Goal: Transaction & Acquisition: Obtain resource

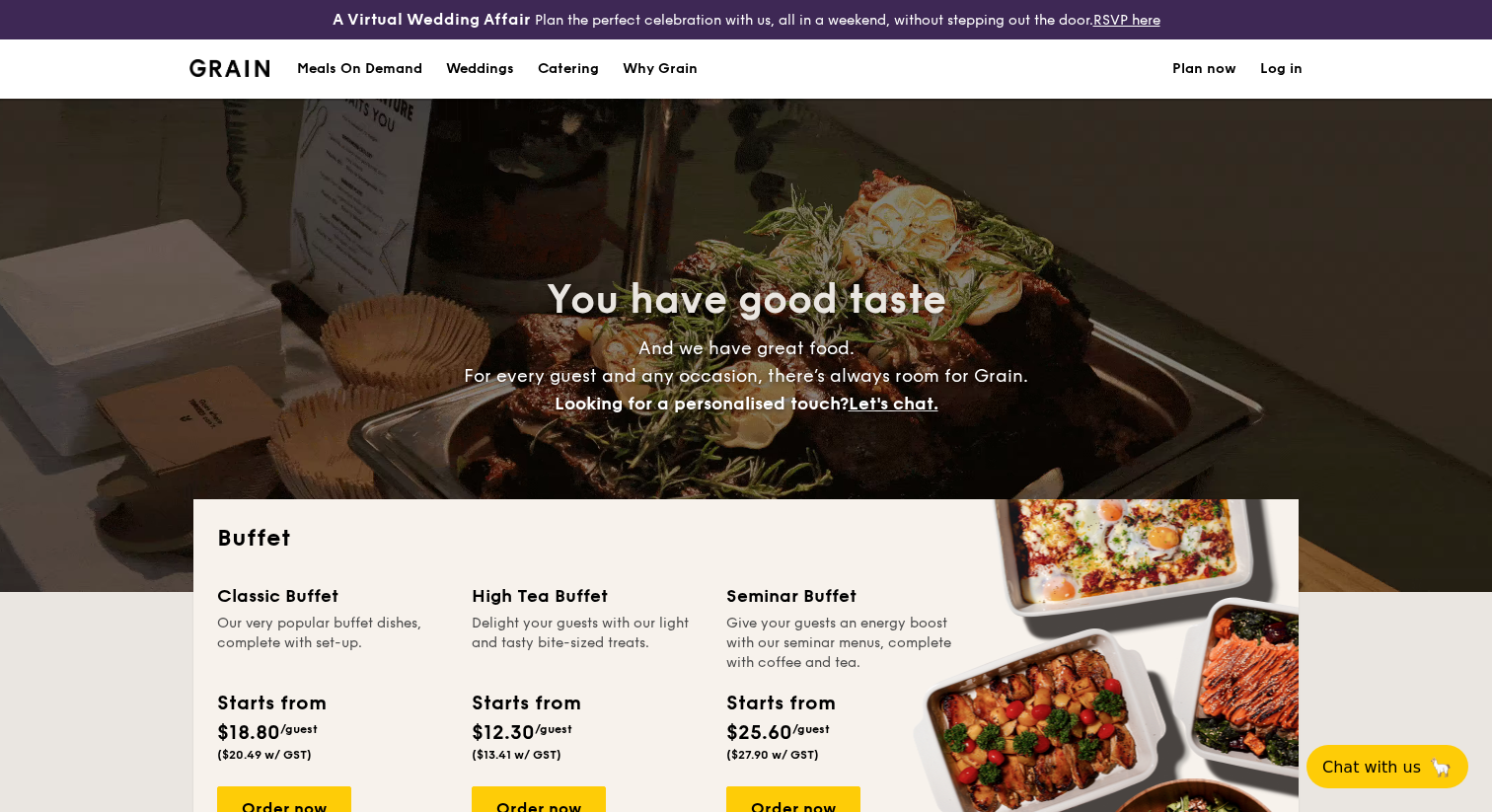
select select
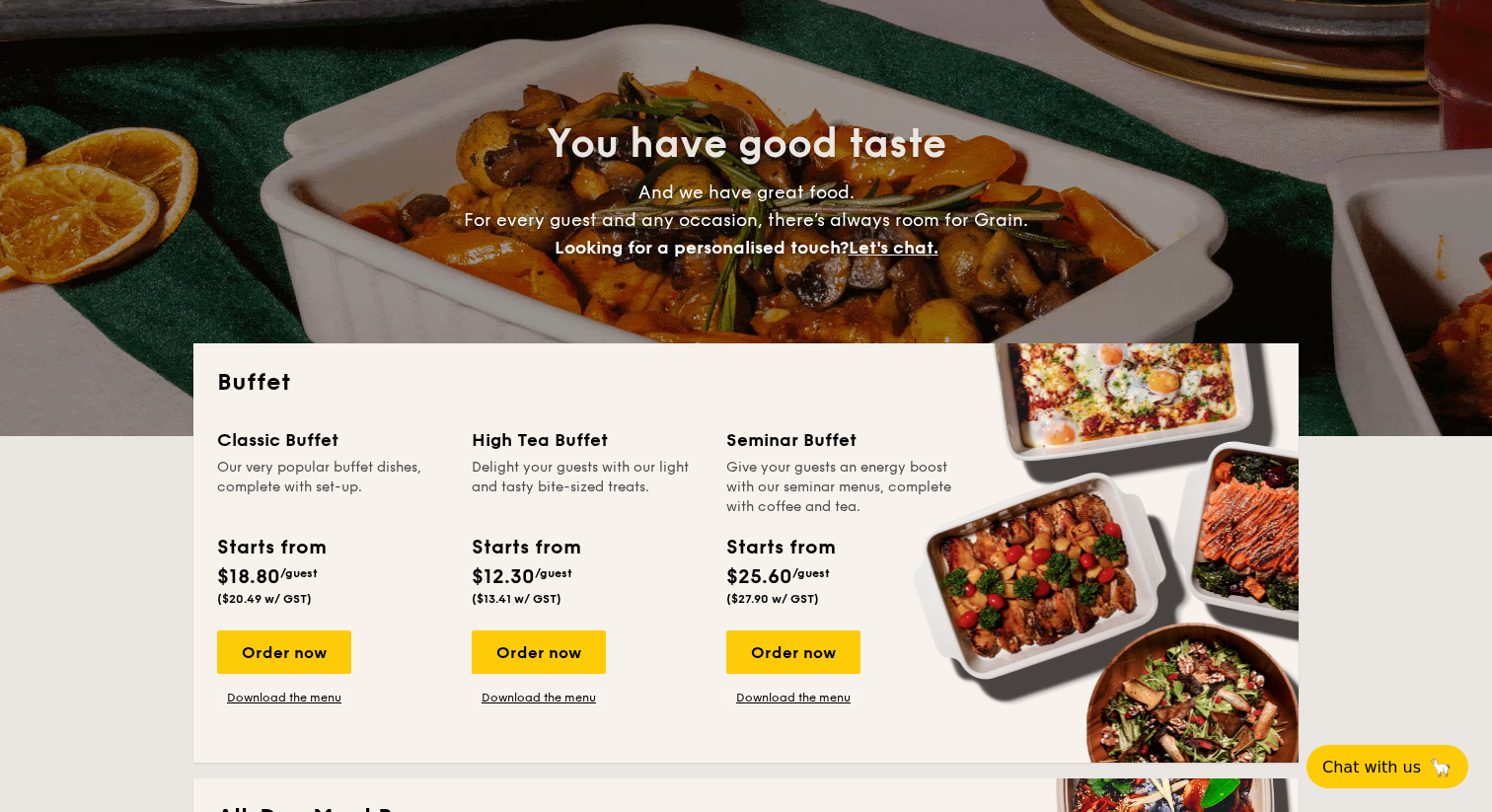
scroll to position [139, 0]
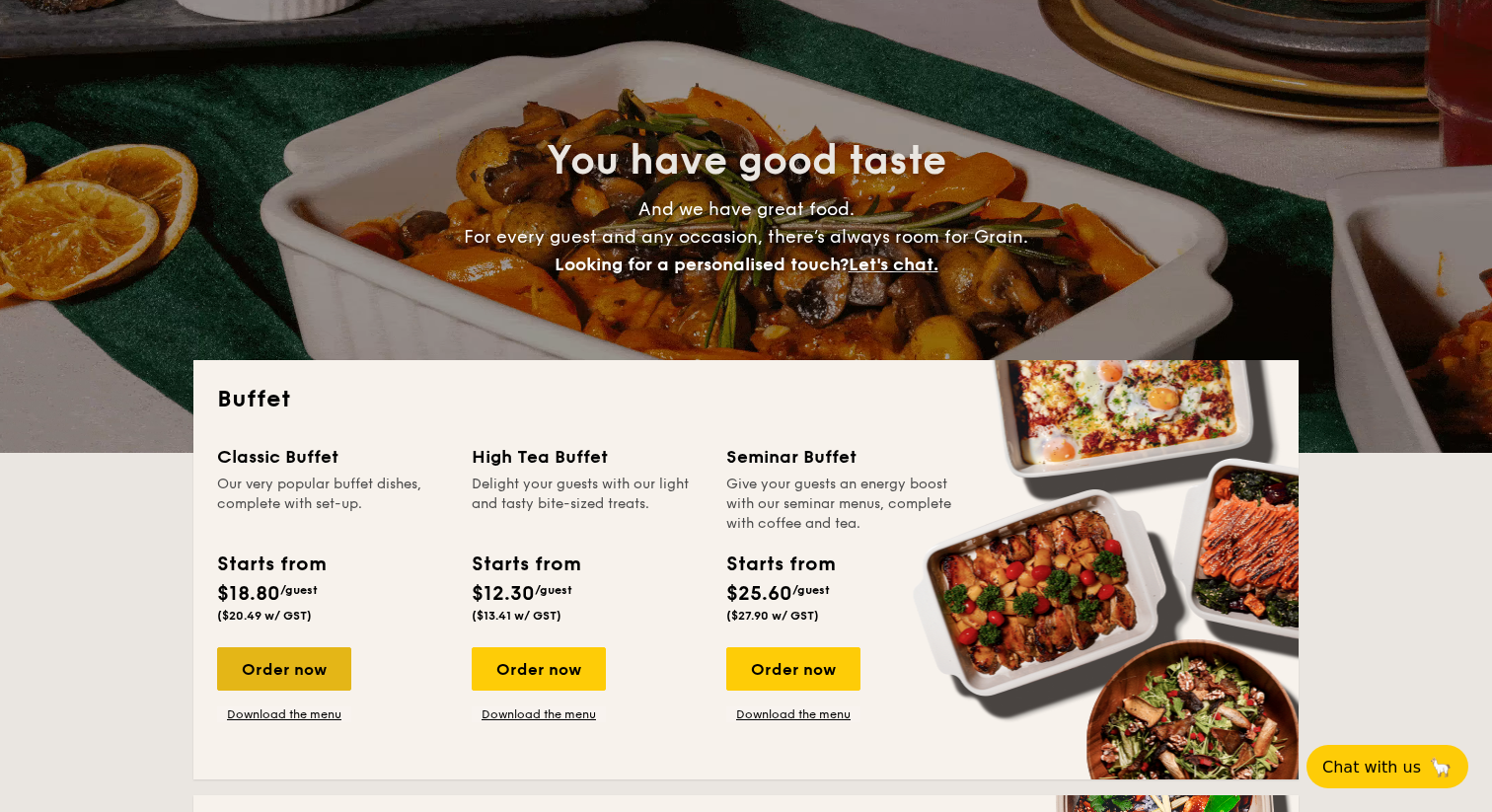
click at [324, 673] on div "Order now" at bounding box center [284, 668] width 134 height 44
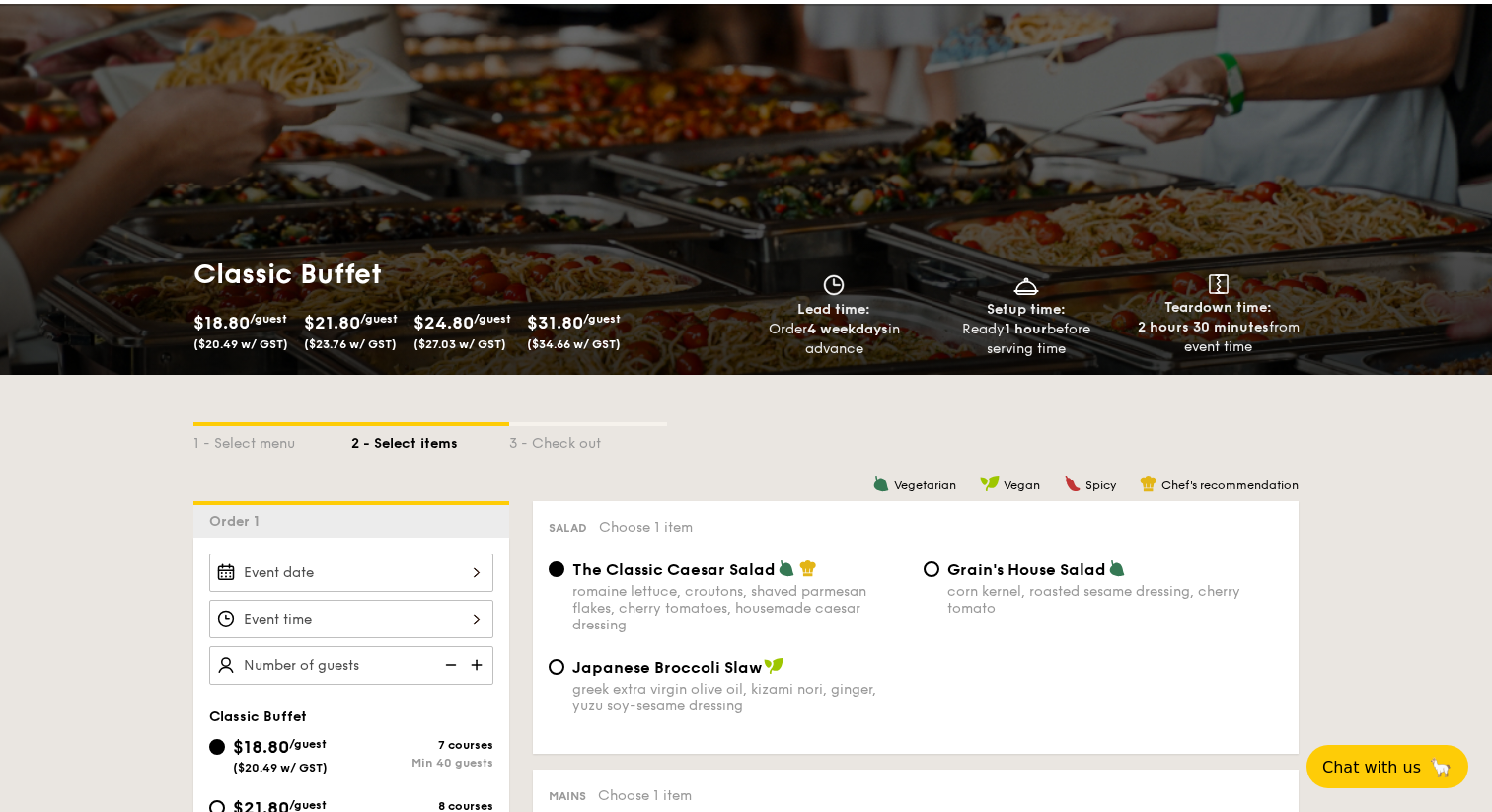
scroll to position [102, 0]
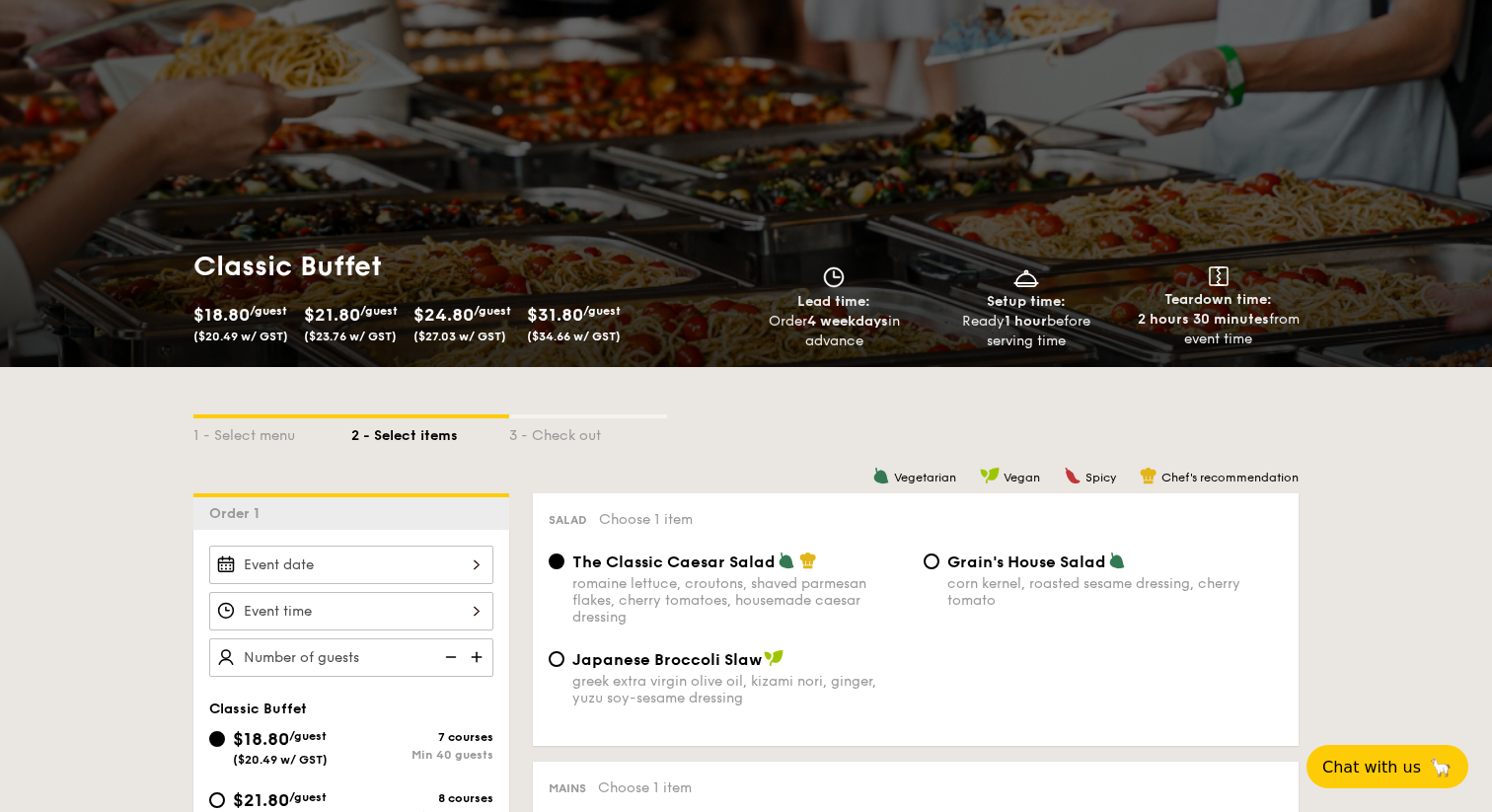
select select
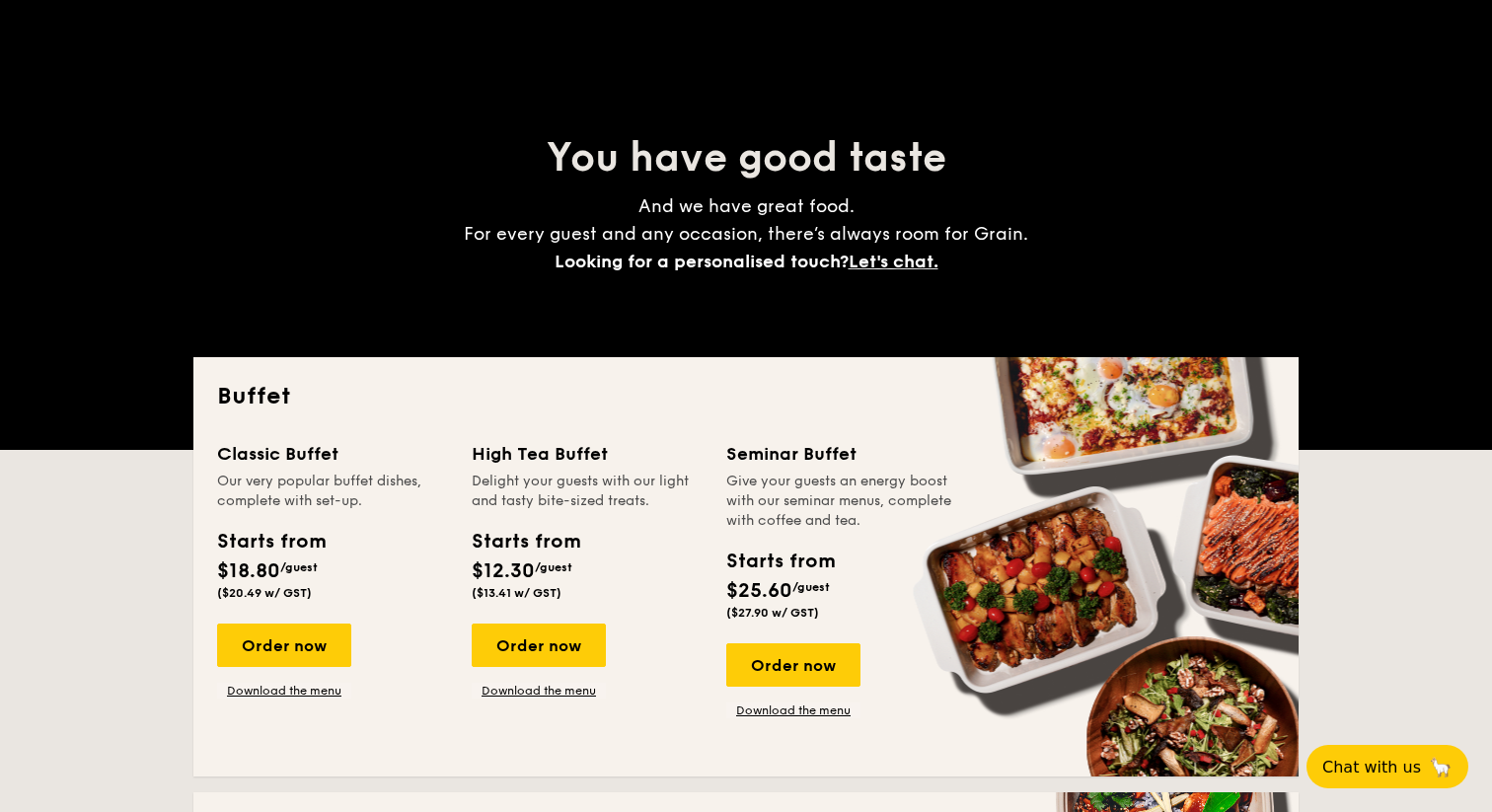
scroll to position [178, 0]
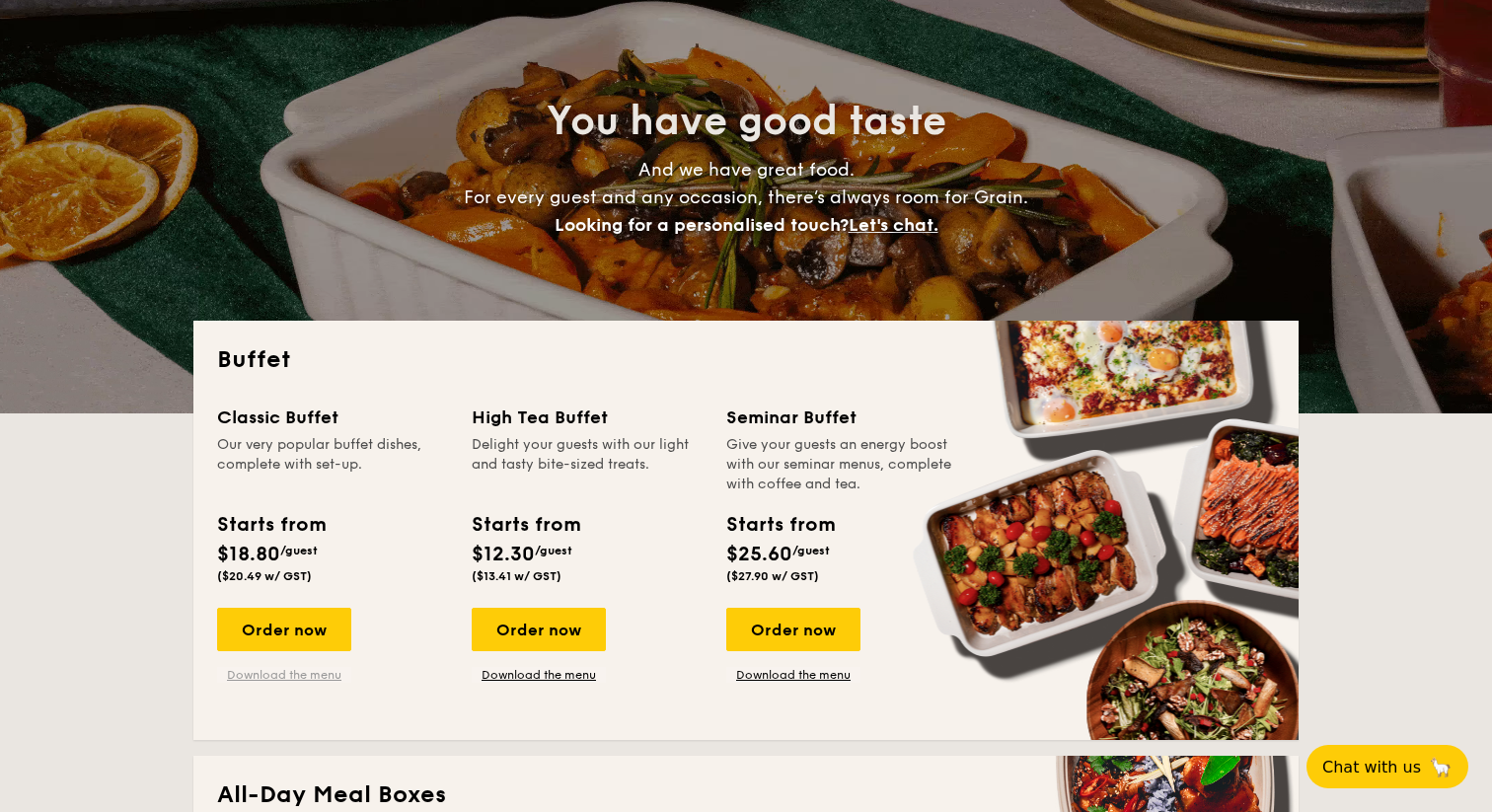
click at [302, 671] on link "Download the menu" at bounding box center [284, 674] width 134 height 16
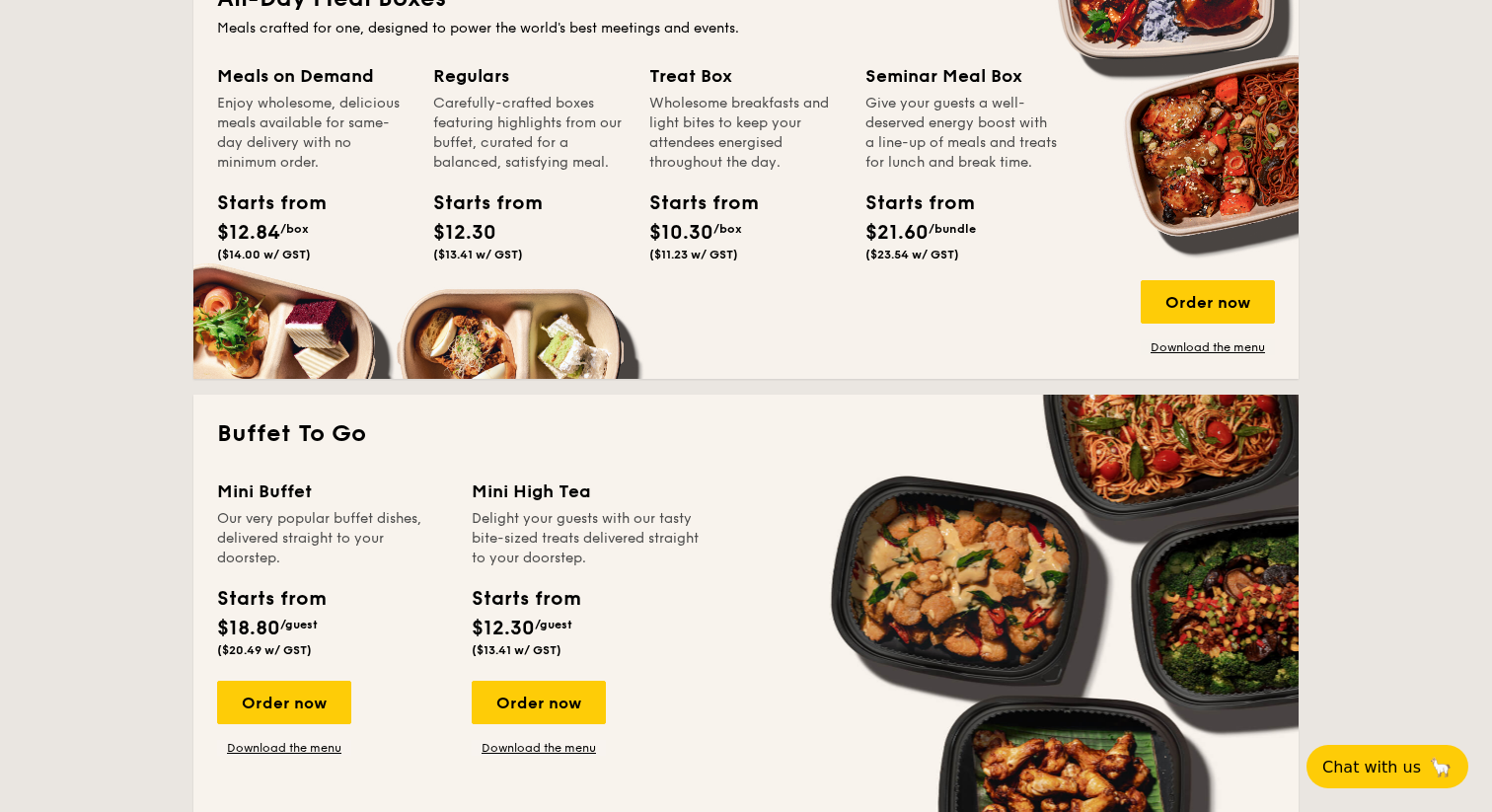
scroll to position [981, 0]
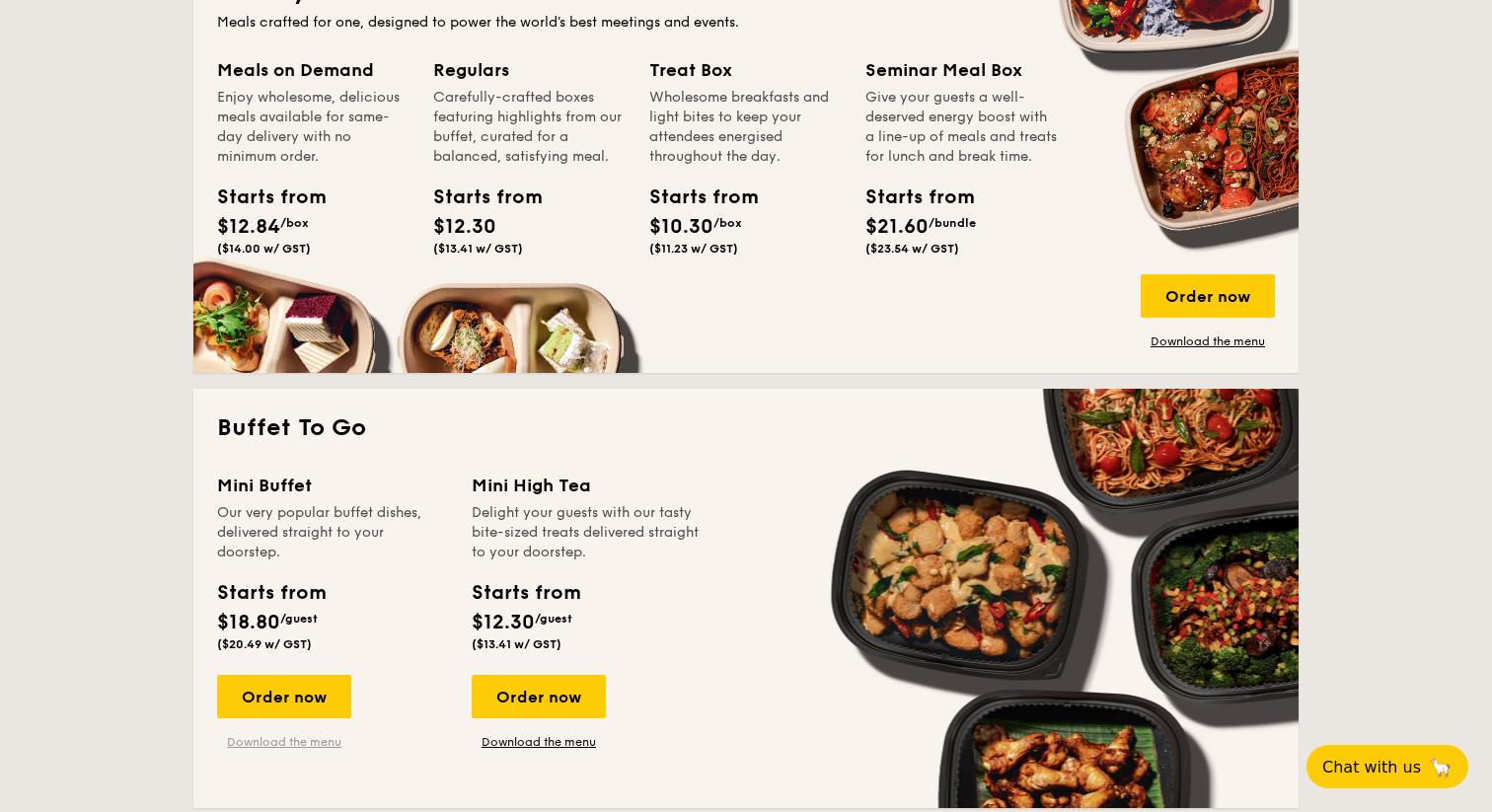
click at [281, 747] on link "Download the menu" at bounding box center [284, 742] width 134 height 16
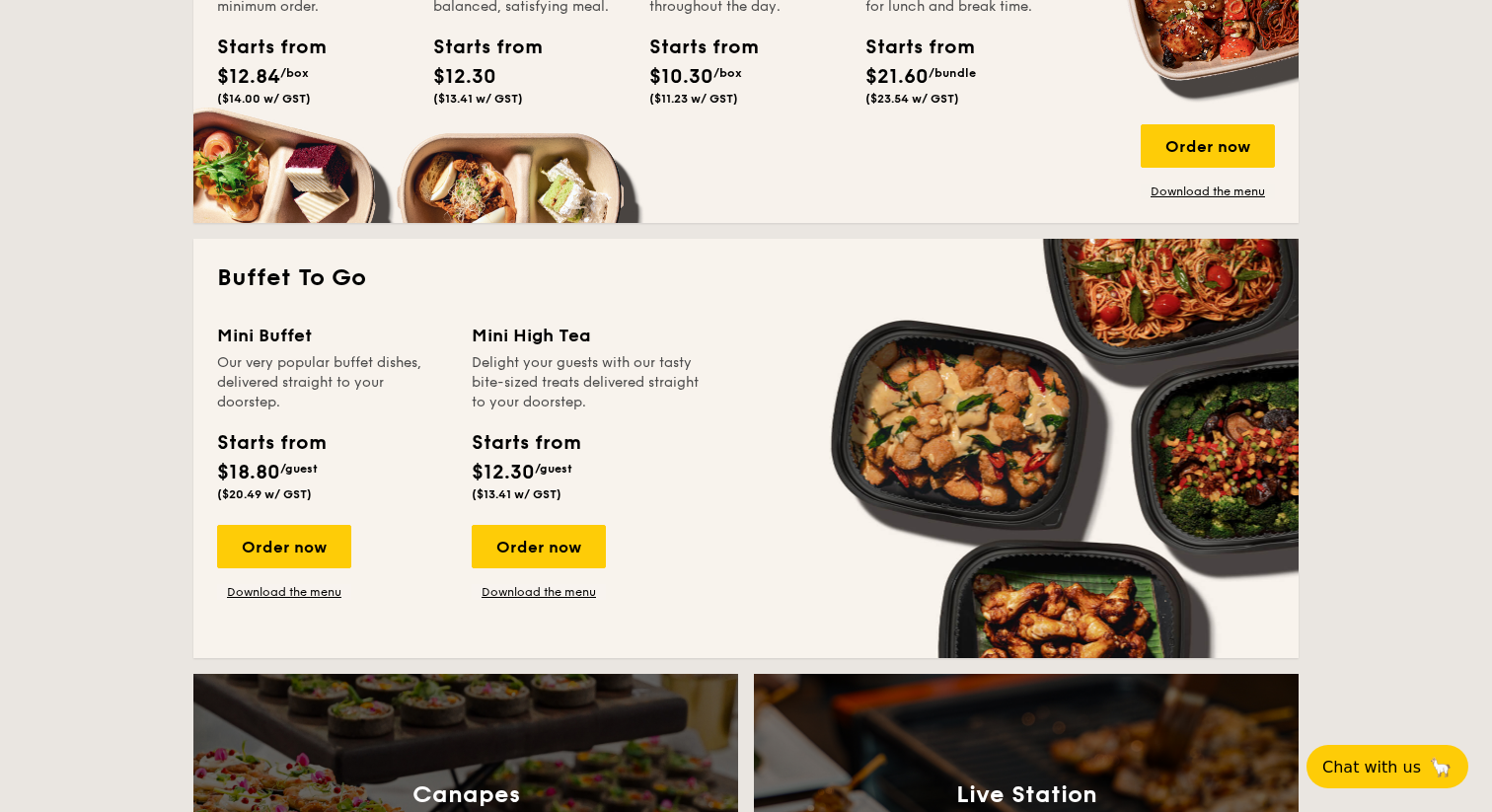
scroll to position [1135, 0]
